Goal: Information Seeking & Learning: Learn about a topic

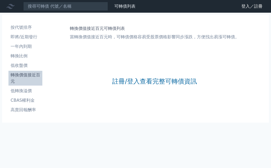
click at [182, 81] on link "註冊/登入查看完整可轉債資訊" at bounding box center [154, 81] width 85 height 8
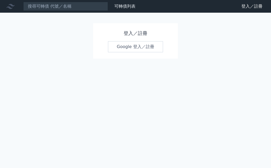
click at [140, 44] on link "Google 登入／註冊" at bounding box center [135, 46] width 55 height 11
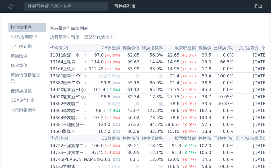
click at [25, 77] on li "轉換價值接近百元" at bounding box center [26, 78] width 37 height 13
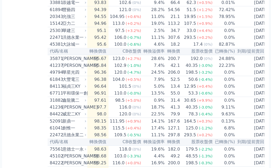
scroll to position [628, 0]
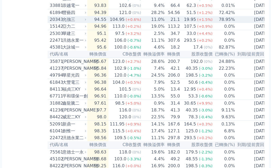
click at [63, 23] on div "允強三" at bounding box center [73, 19] width 23 height 6
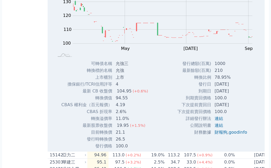
scroll to position [676, 0]
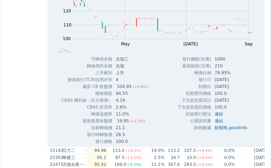
click at [236, 70] on td "210" at bounding box center [231, 66] width 40 height 7
click at [146, 56] on div "Zoom Out 100 90 95 100 105 110 115 120 150 130 140 80 L Mar Apr [DATE] Aug [DAT…" at bounding box center [156, 16] width 217 height 80
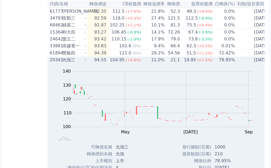
scroll to position [577, 0]
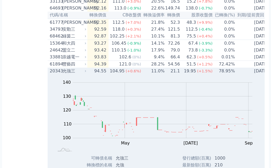
click at [219, 75] on td "78.95%" at bounding box center [224, 71] width 22 height 7
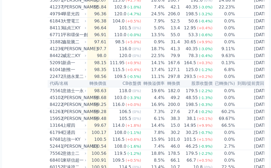
scroll to position [690, 0]
